Goal: Information Seeking & Learning: Learn about a topic

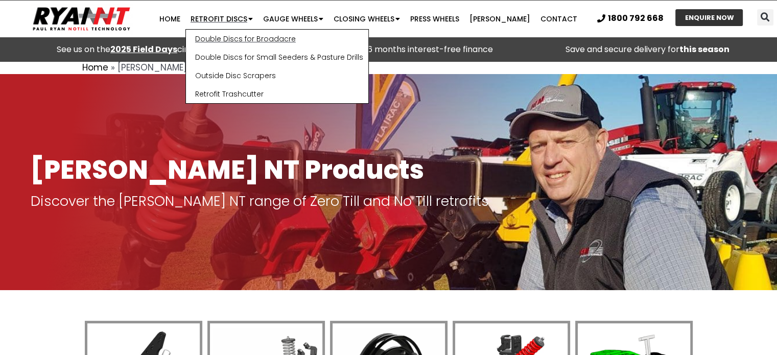
click at [243, 36] on link "Double Discs for Broadacre" at bounding box center [277, 39] width 182 height 18
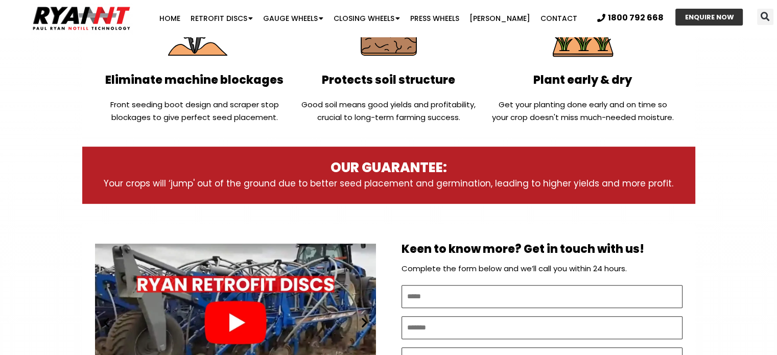
scroll to position [358, 0]
click at [245, 324] on div "Play" at bounding box center [235, 323] width 281 height 176
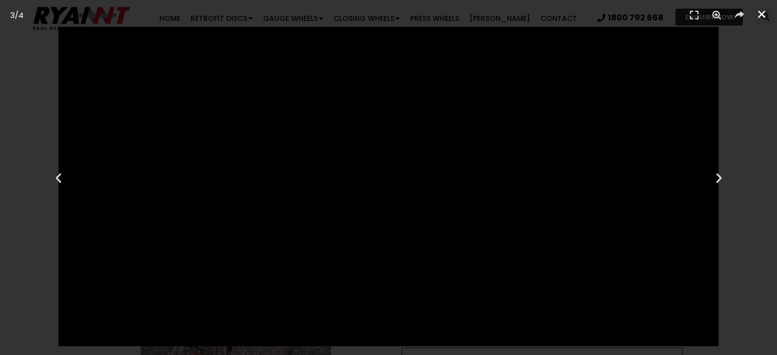
click at [763, 11] on icon "Close (Esc)" at bounding box center [762, 14] width 10 height 10
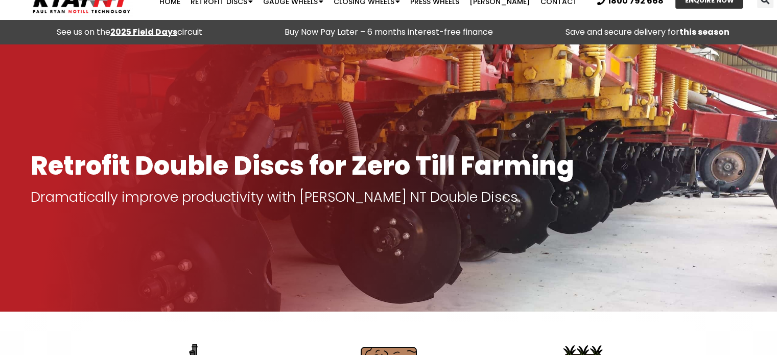
scroll to position [0, 0]
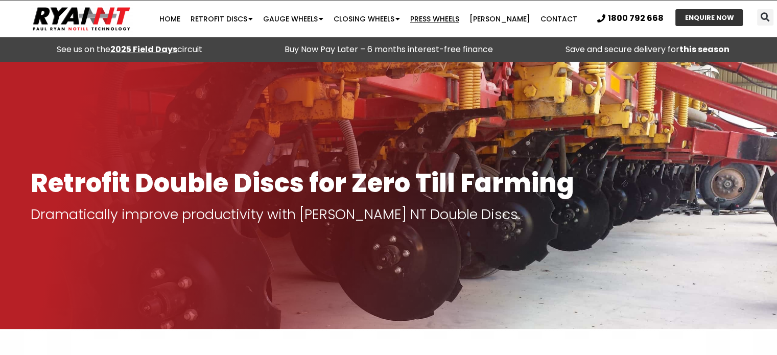
click at [438, 20] on link "Press Wheels" at bounding box center [434, 19] width 59 height 20
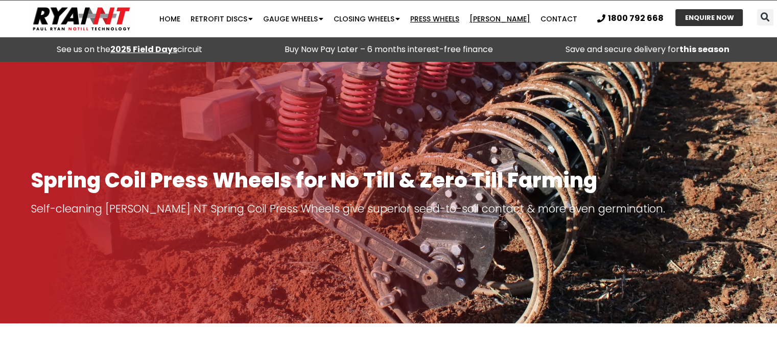
click at [493, 16] on link "[PERSON_NAME]" at bounding box center [500, 19] width 71 height 20
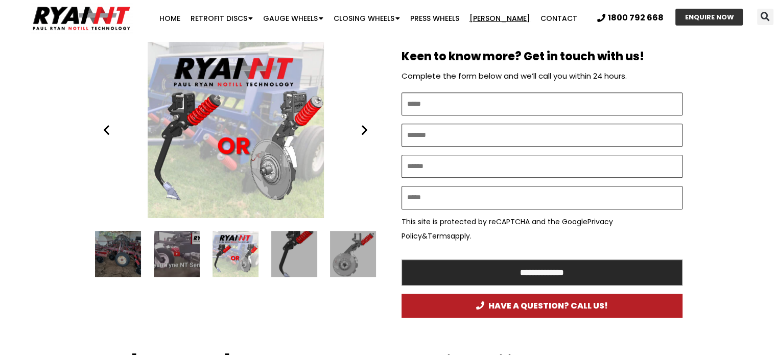
scroll to position [562, 0]
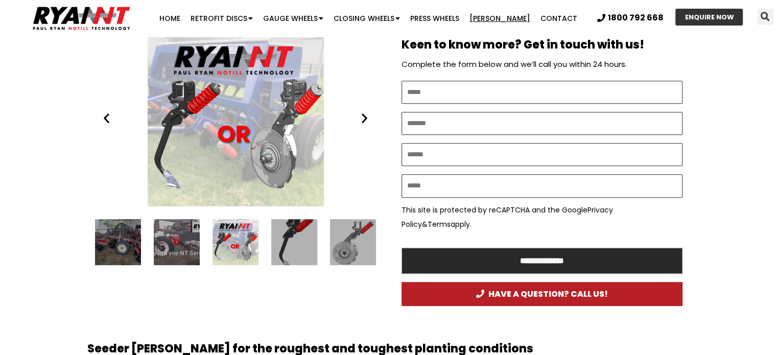
click at [131, 246] on div "16 / 16" at bounding box center [118, 242] width 46 height 46
click at [172, 241] on div "1 / 16" at bounding box center [177, 242] width 46 height 46
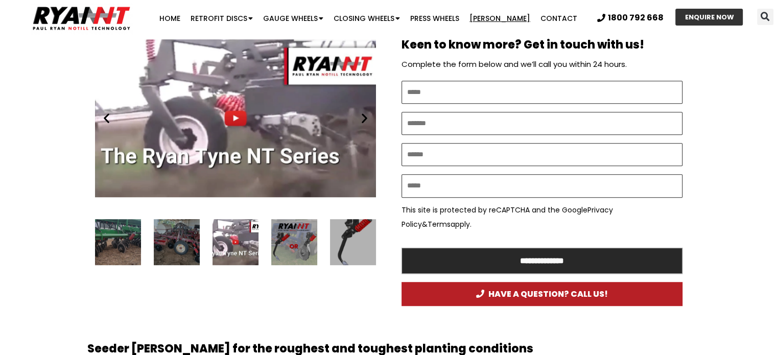
click at [236, 118] on div "Play" at bounding box center [235, 118] width 281 height 176
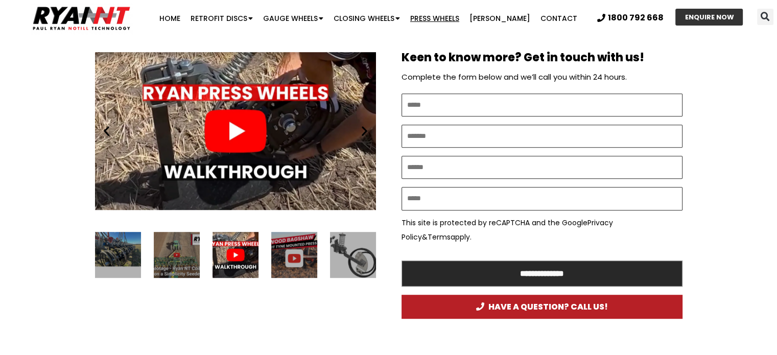
scroll to position [460, 0]
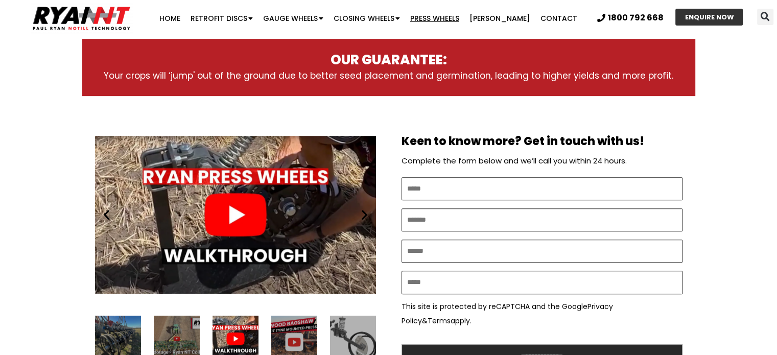
click at [233, 208] on div "Play" at bounding box center [235, 215] width 281 height 176
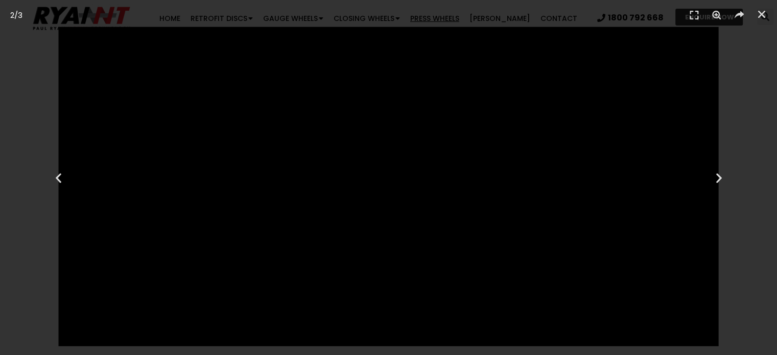
scroll to position [738, 0]
